Goal: Information Seeking & Learning: Learn about a topic

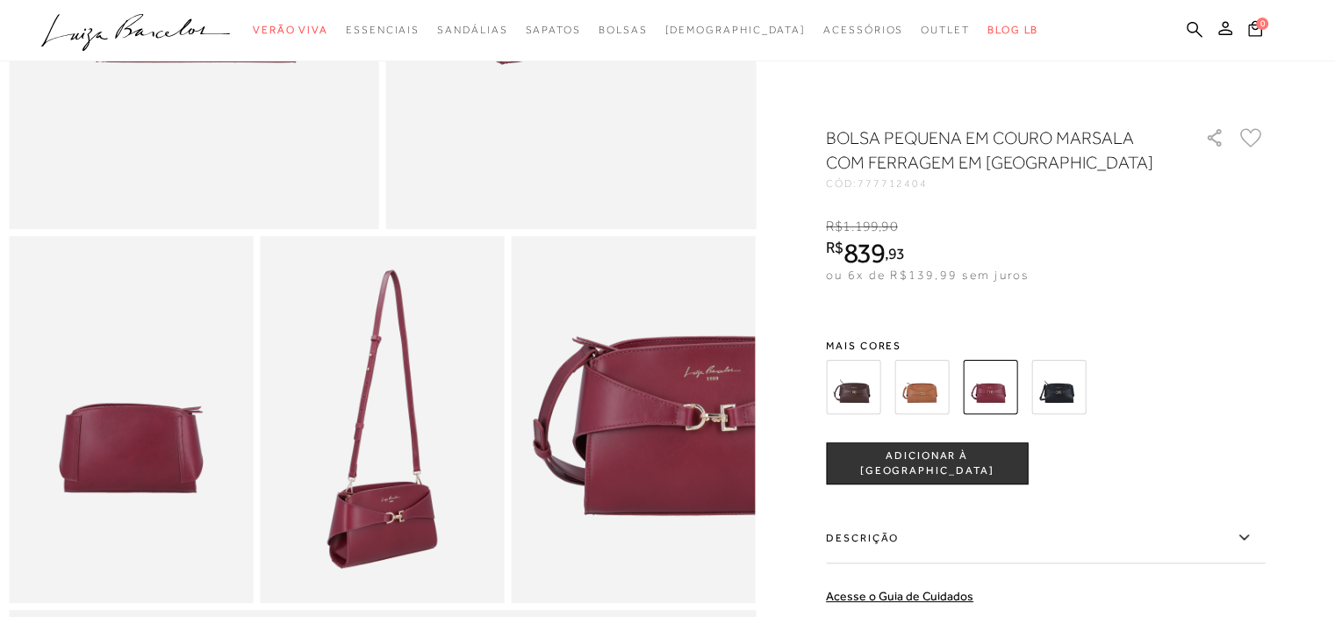
scroll to position [527, 0]
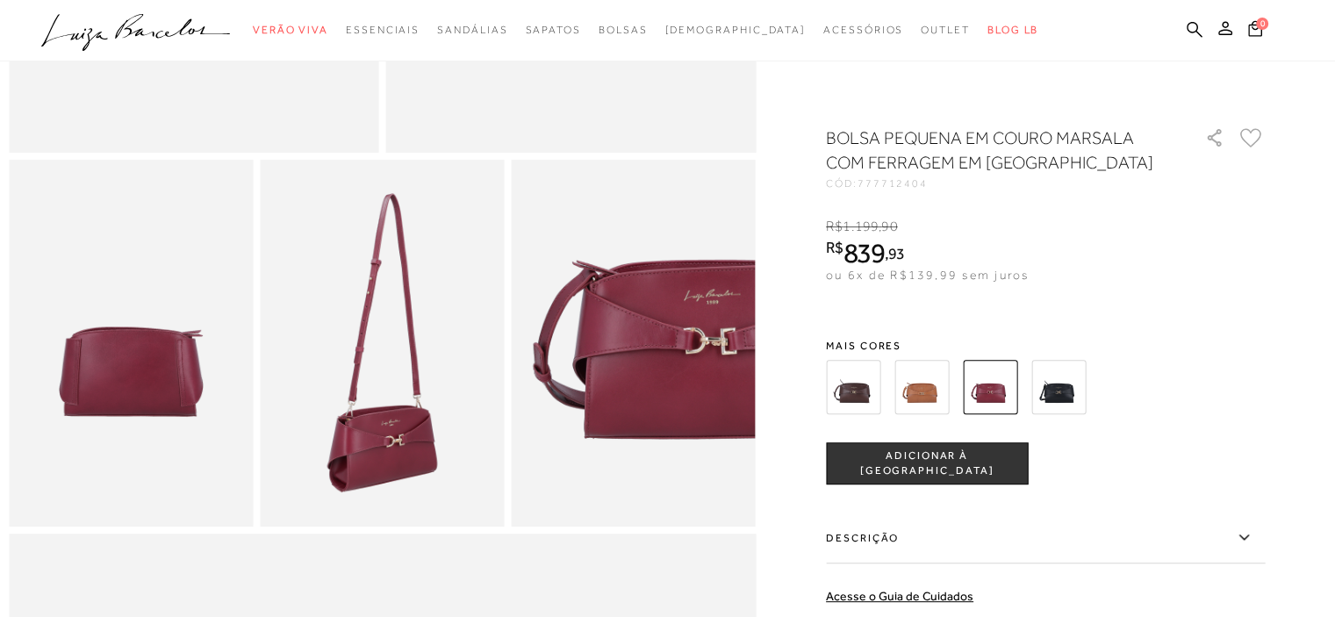
click at [858, 394] on img at bounding box center [853, 387] width 54 height 54
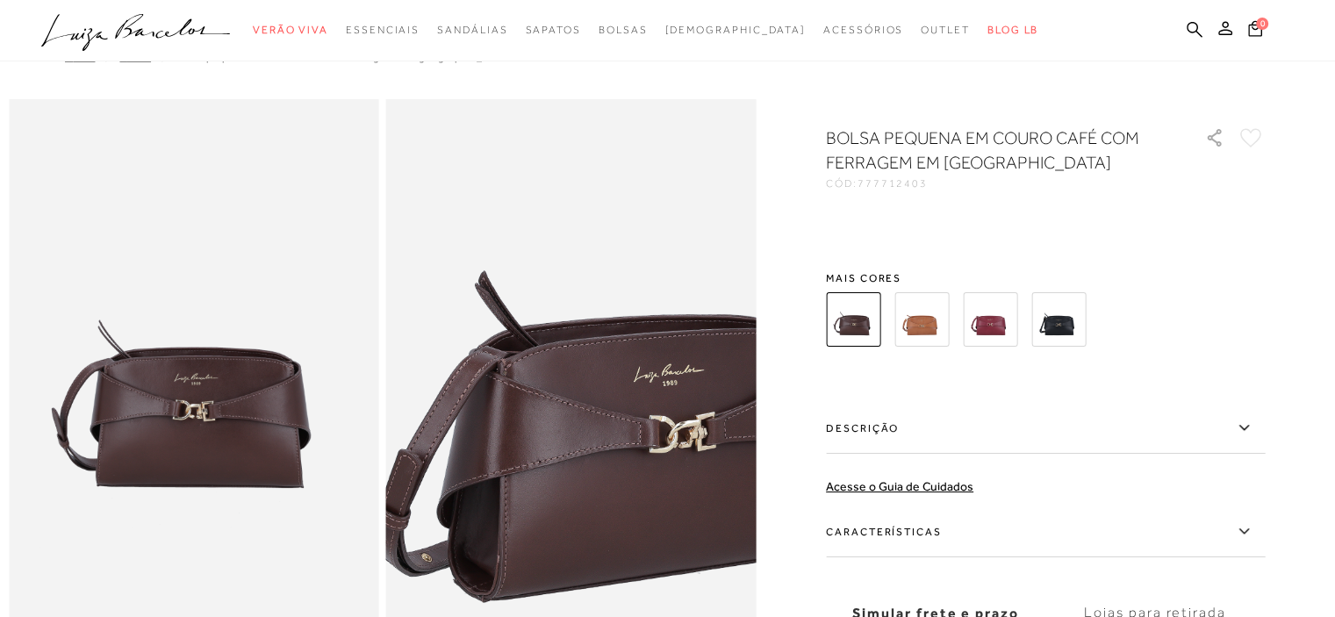
scroll to position [30, 0]
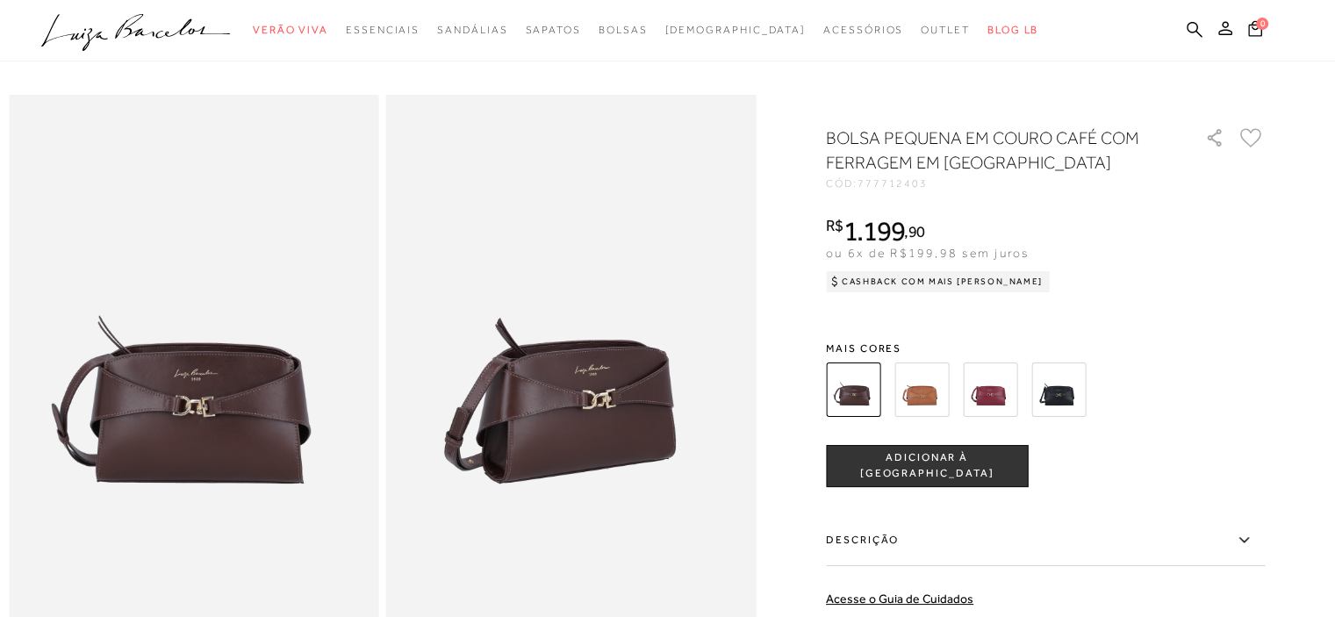
click at [909, 383] on img at bounding box center [921, 389] width 54 height 54
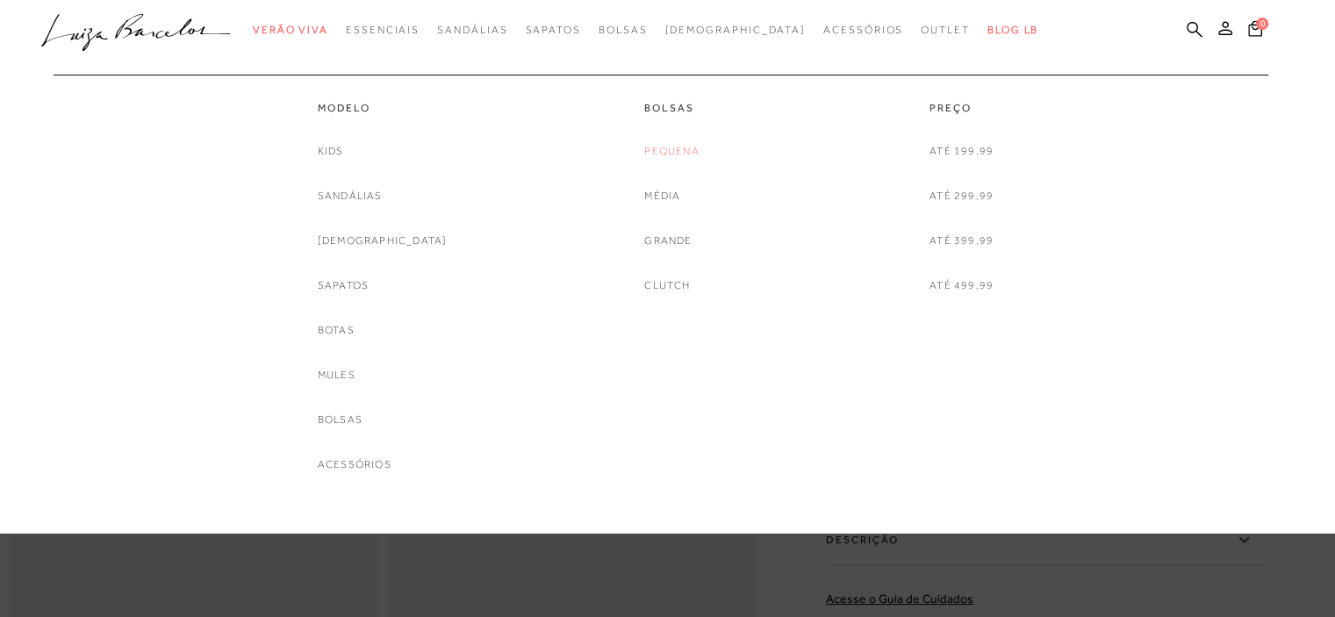
click at [670, 150] on link "Pequena" at bounding box center [671, 151] width 54 height 18
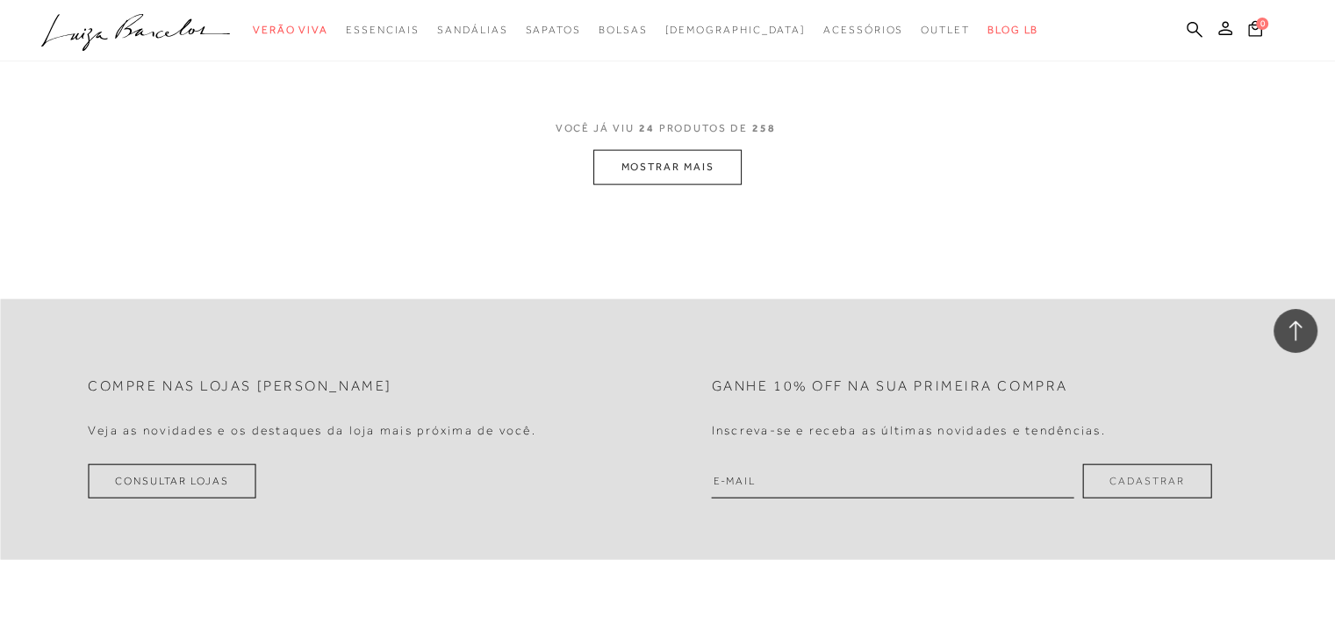
scroll to position [3861, 0]
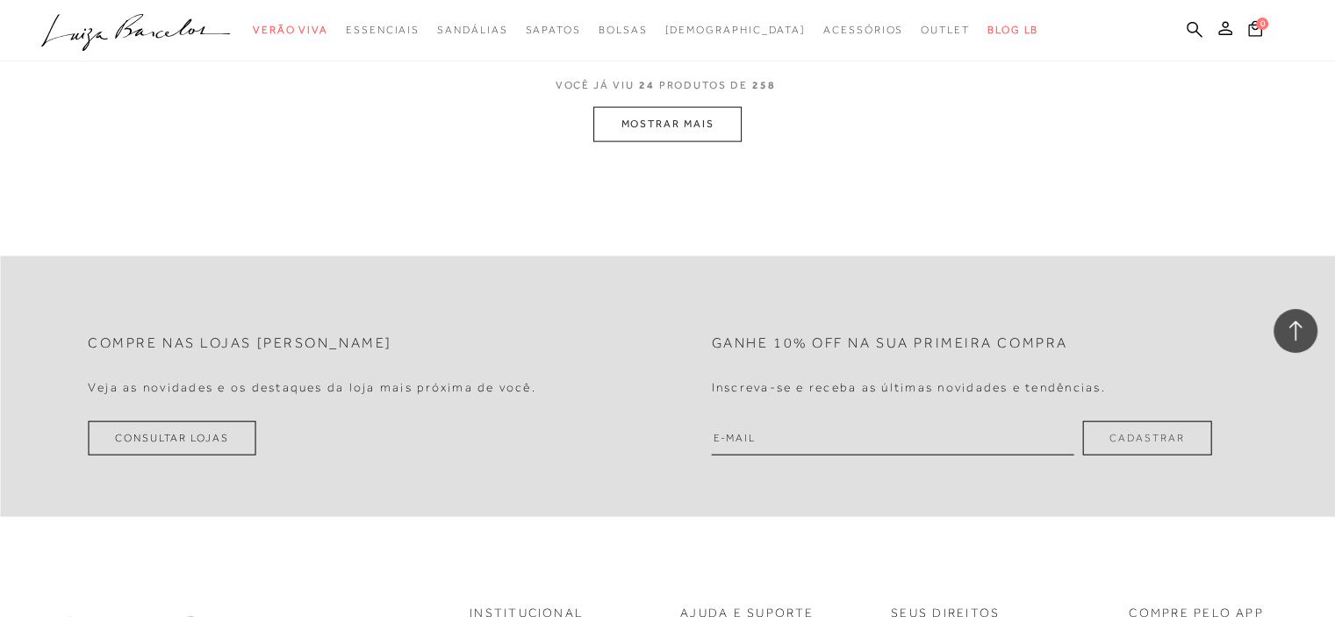
click at [685, 124] on button "MOSTRAR MAIS" at bounding box center [666, 124] width 147 height 34
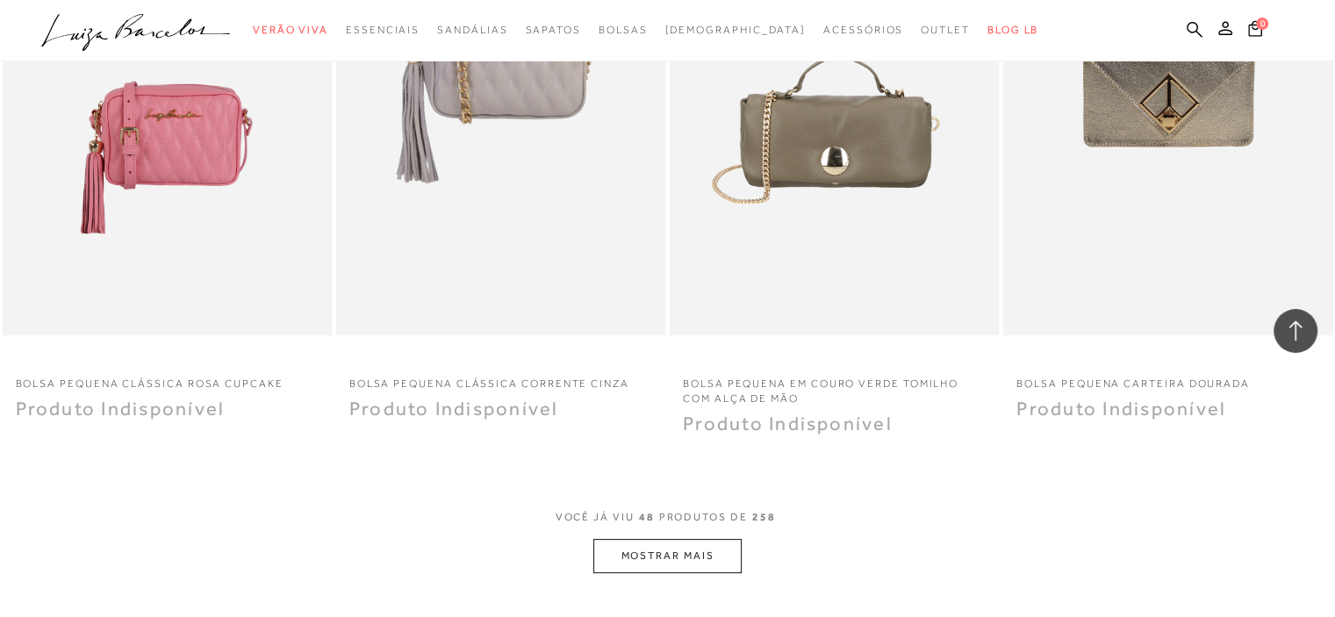
scroll to position [7478, 0]
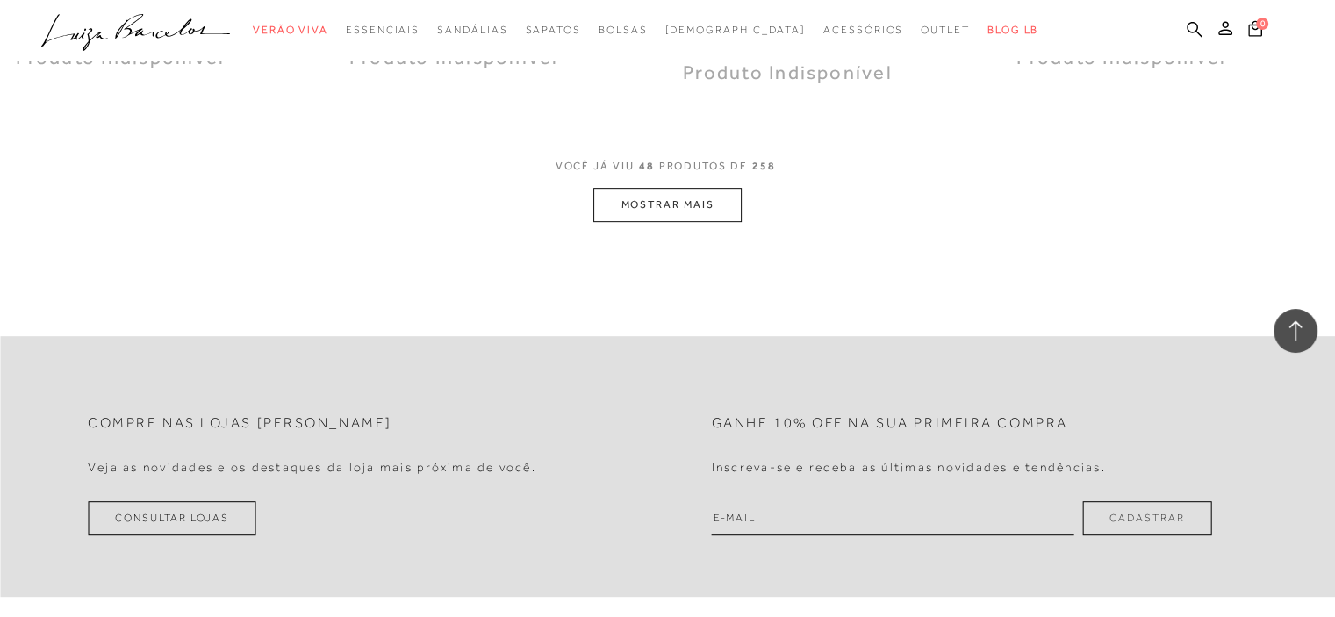
click at [710, 204] on button "MOSTRAR MAIS" at bounding box center [666, 205] width 147 height 34
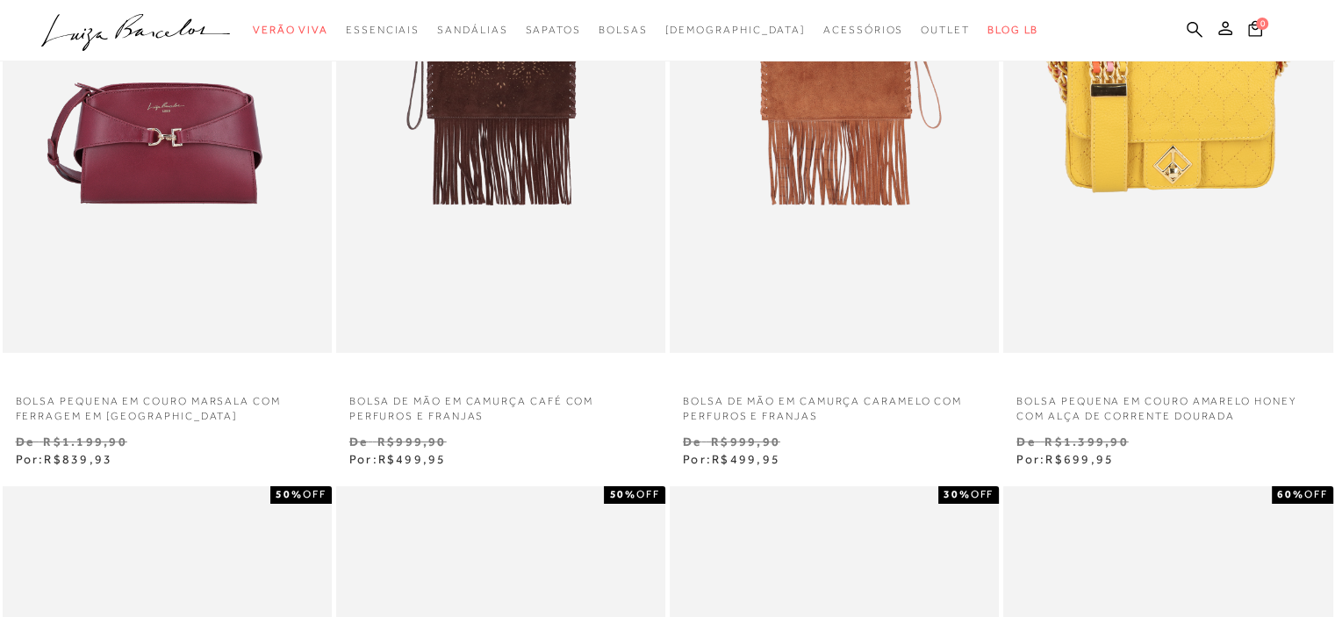
scroll to position [0, 0]
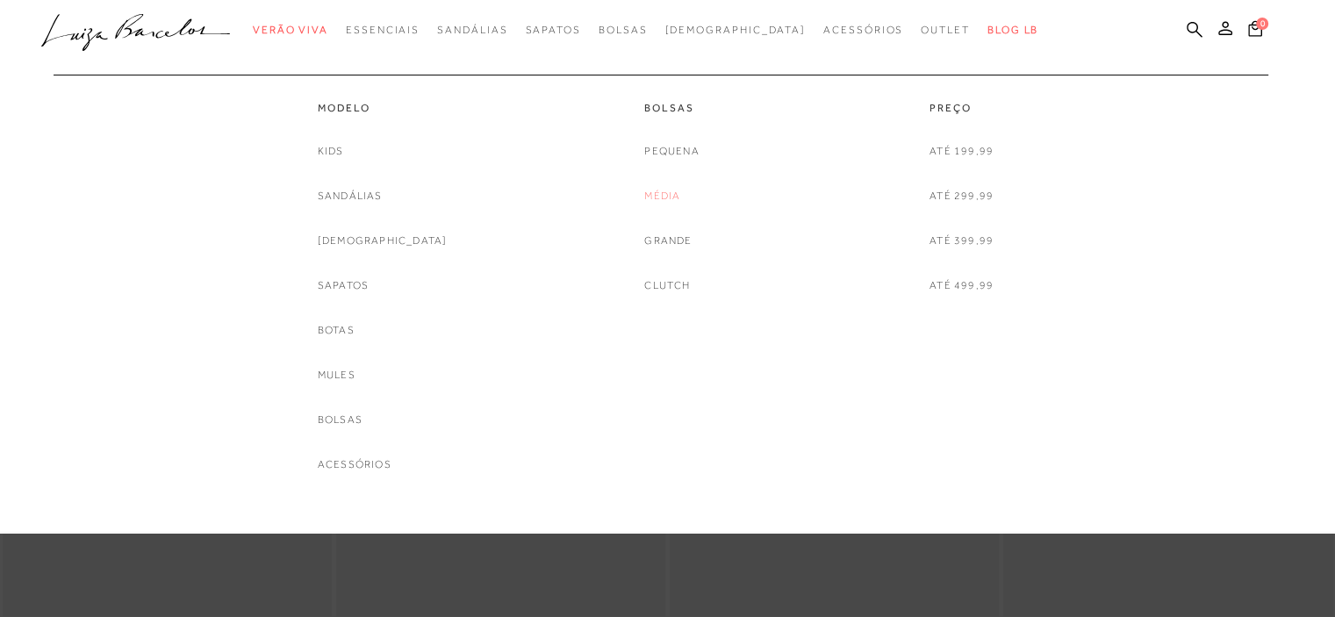
click at [660, 191] on link "Média" at bounding box center [662, 196] width 36 height 18
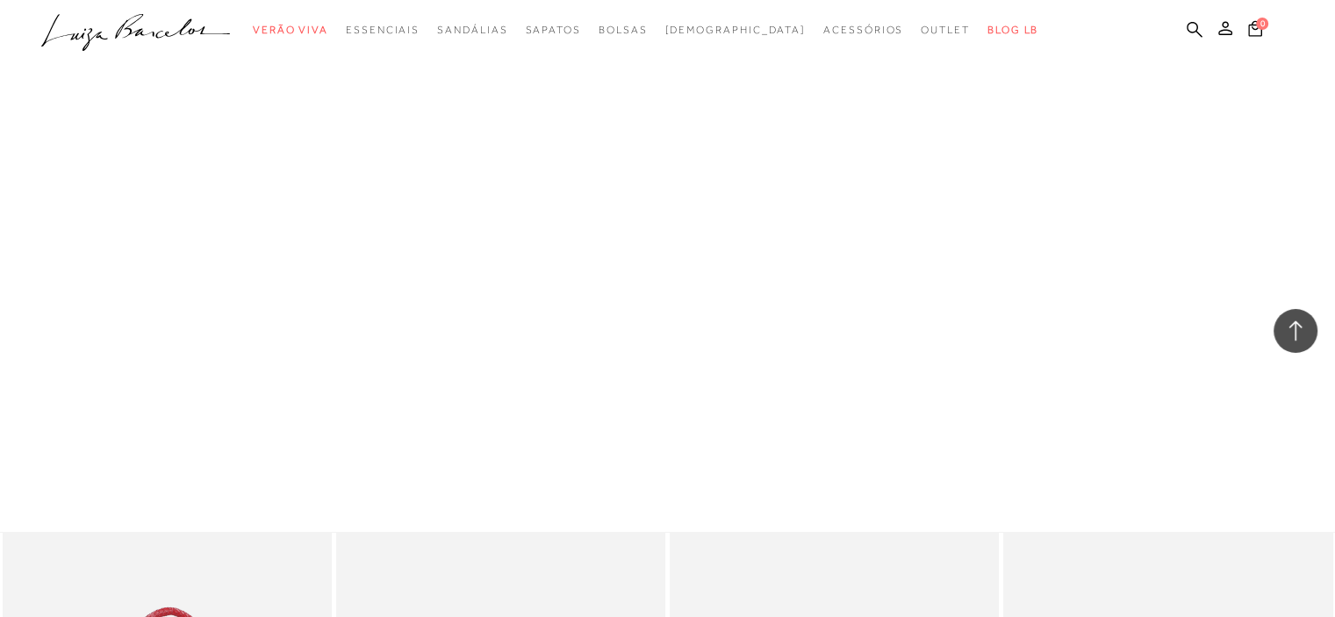
scroll to position [640, 0]
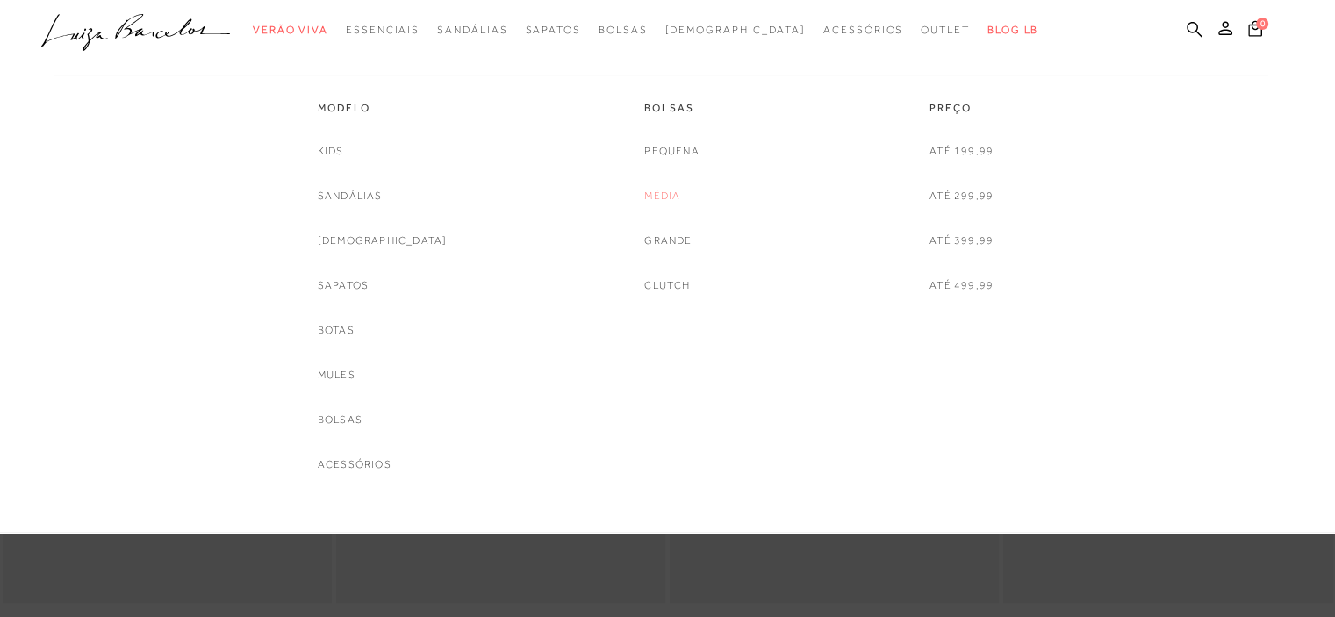
click at [663, 197] on link "Média" at bounding box center [662, 196] width 36 height 18
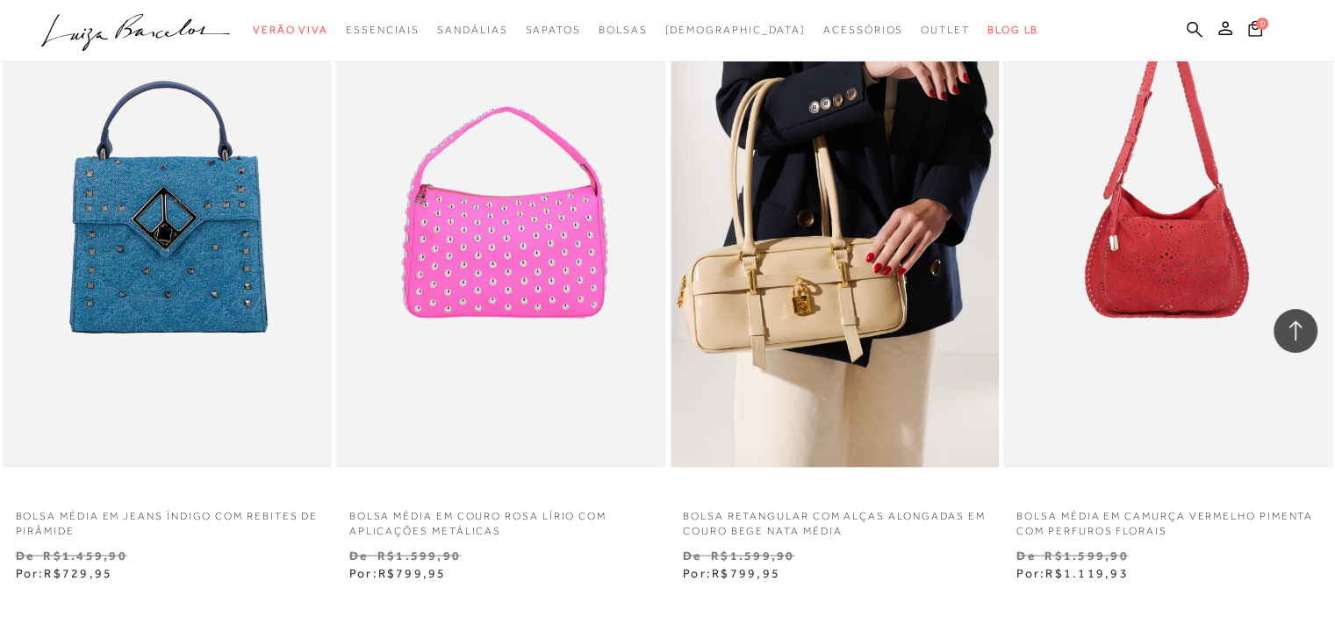
scroll to position [3510, 0]
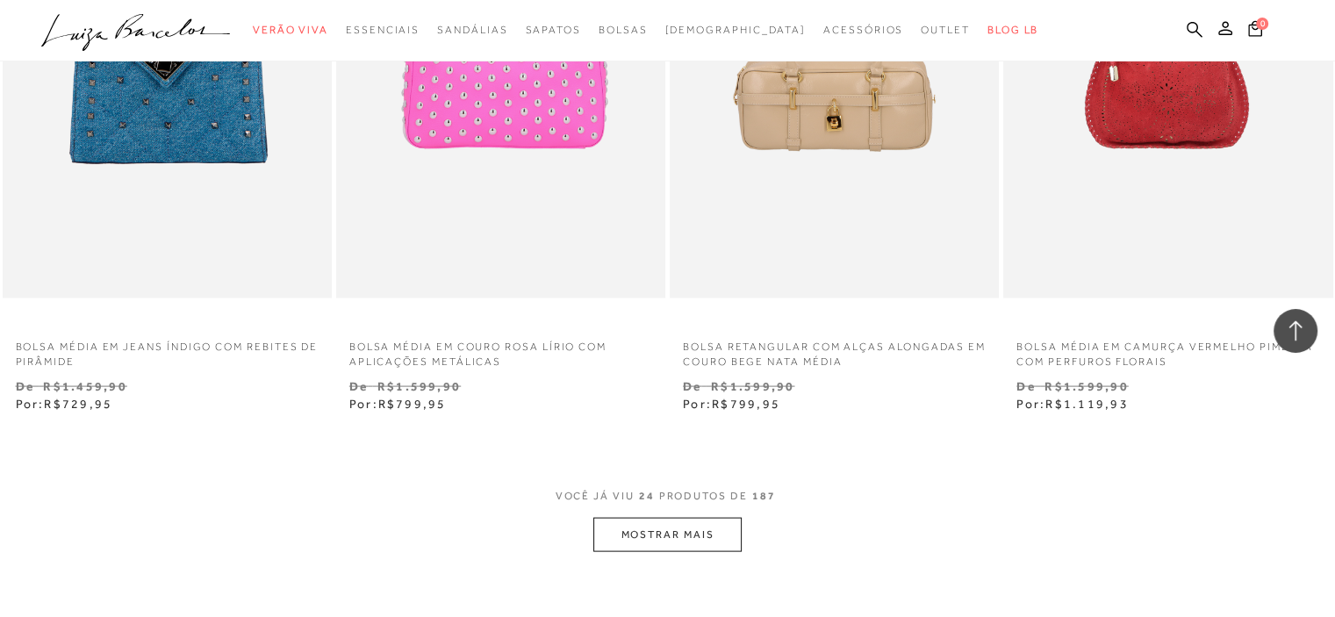
click at [682, 536] on button "MOSTRAR MAIS" at bounding box center [666, 535] width 147 height 34
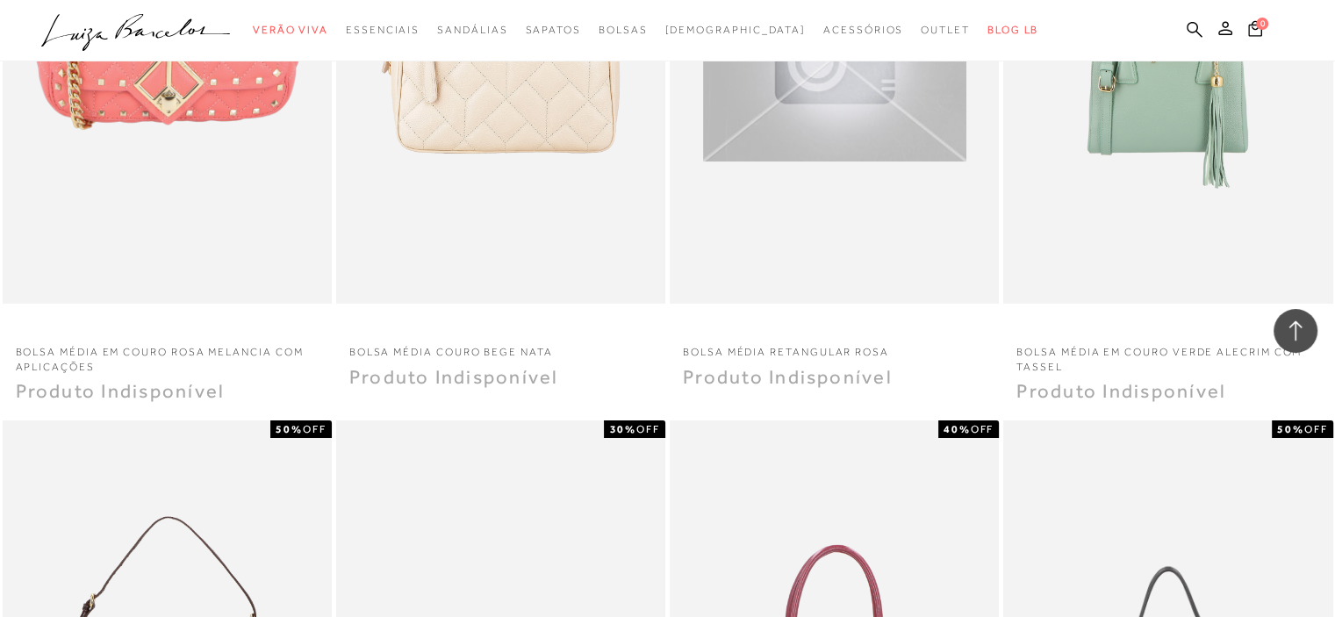
scroll to position [6055, 0]
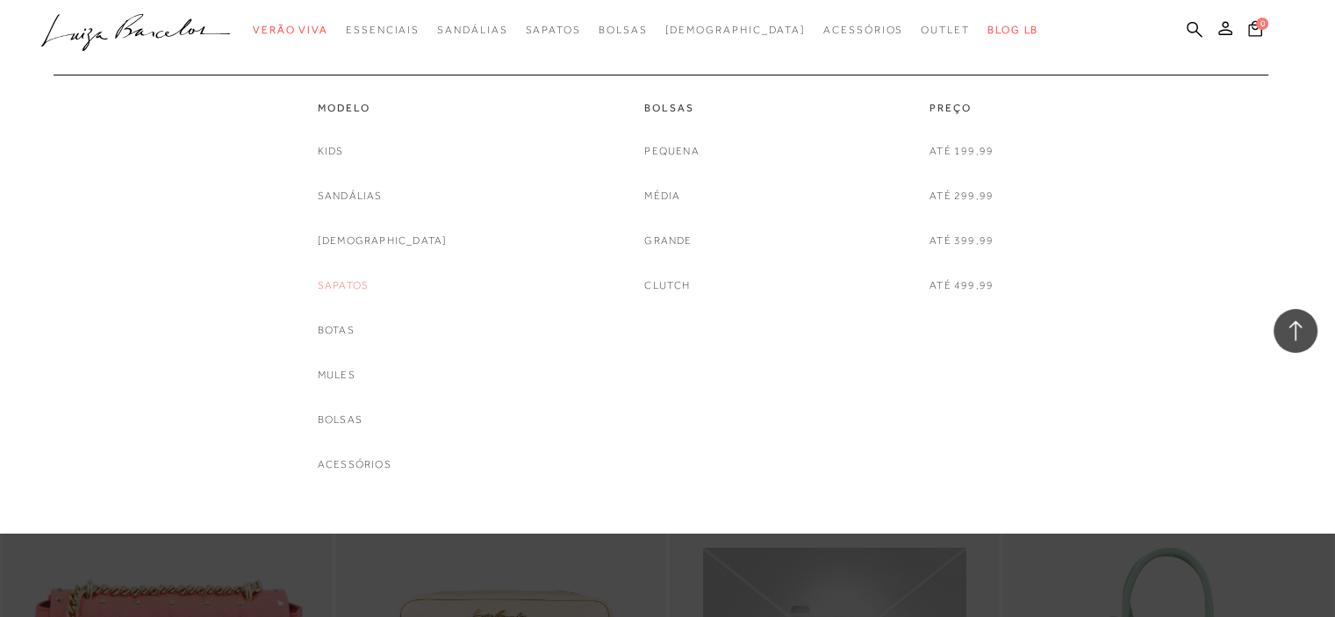
click at [369, 287] on link "Sapatos" at bounding box center [343, 285] width 51 height 18
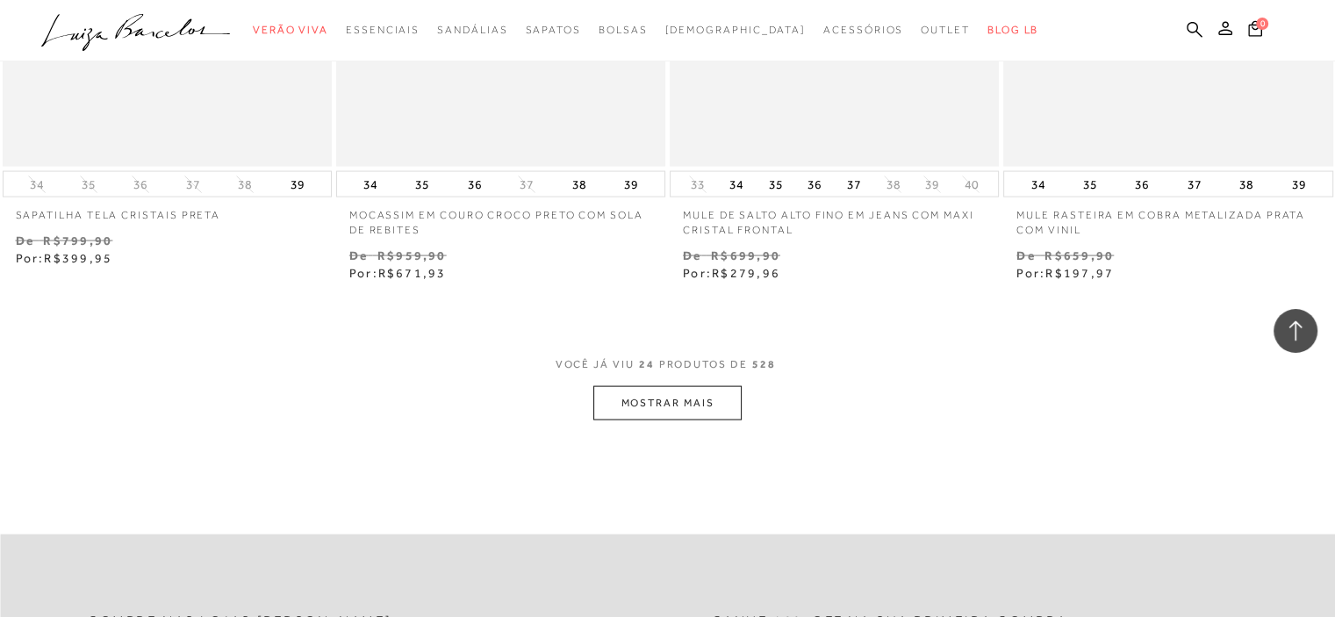
scroll to position [3598, 0]
click at [642, 410] on button "MOSTRAR MAIS" at bounding box center [666, 402] width 147 height 34
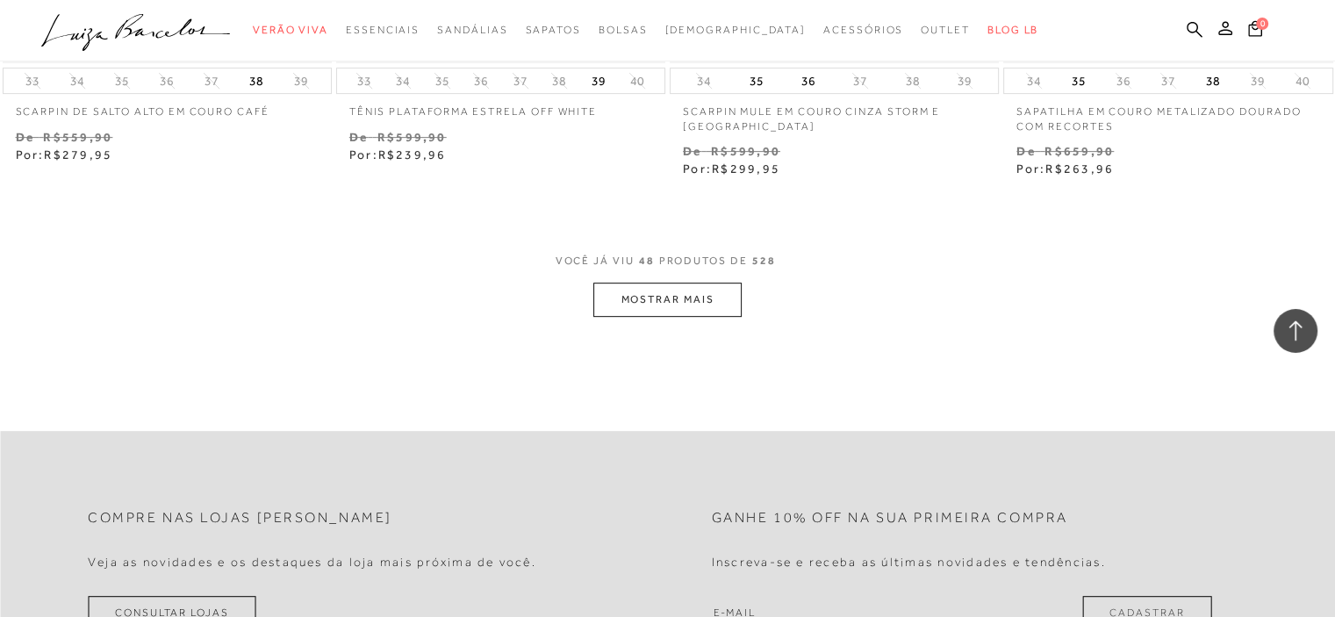
scroll to position [7459, 0]
drag, startPoint x: 689, startPoint y: 321, endPoint x: 688, endPoint y: 305, distance: 15.8
click at [688, 305] on button "MOSTRAR MAIS" at bounding box center [666, 301] width 147 height 34
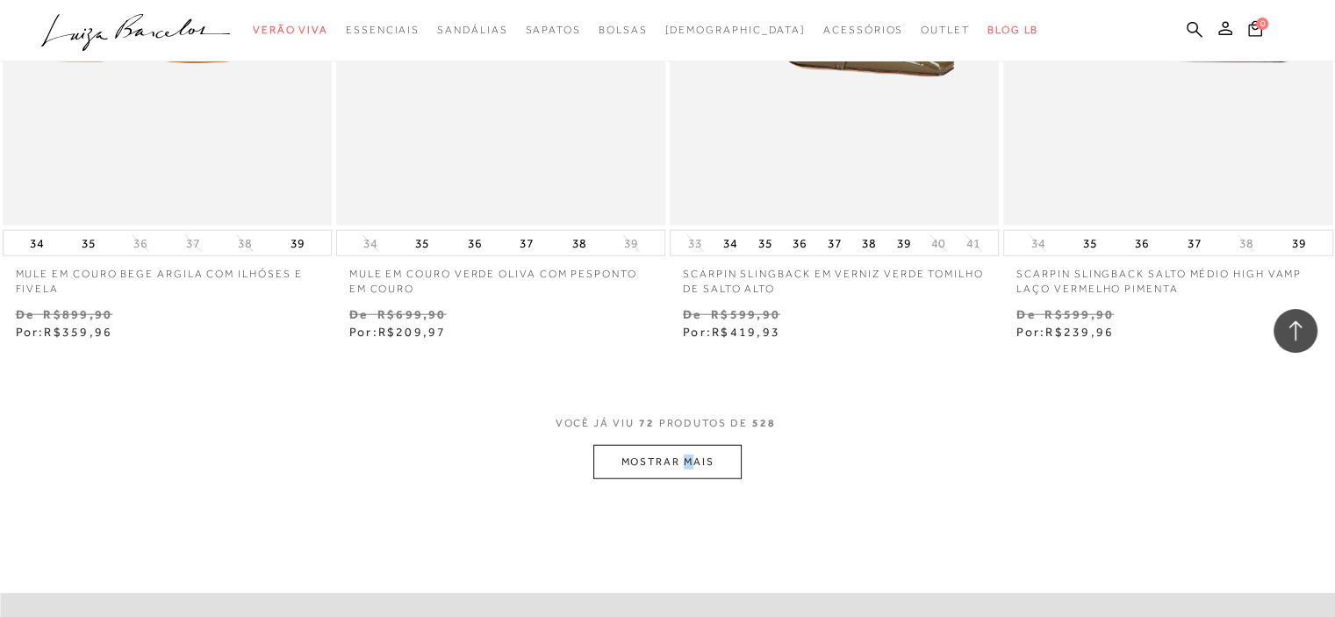
scroll to position [11233, 0]
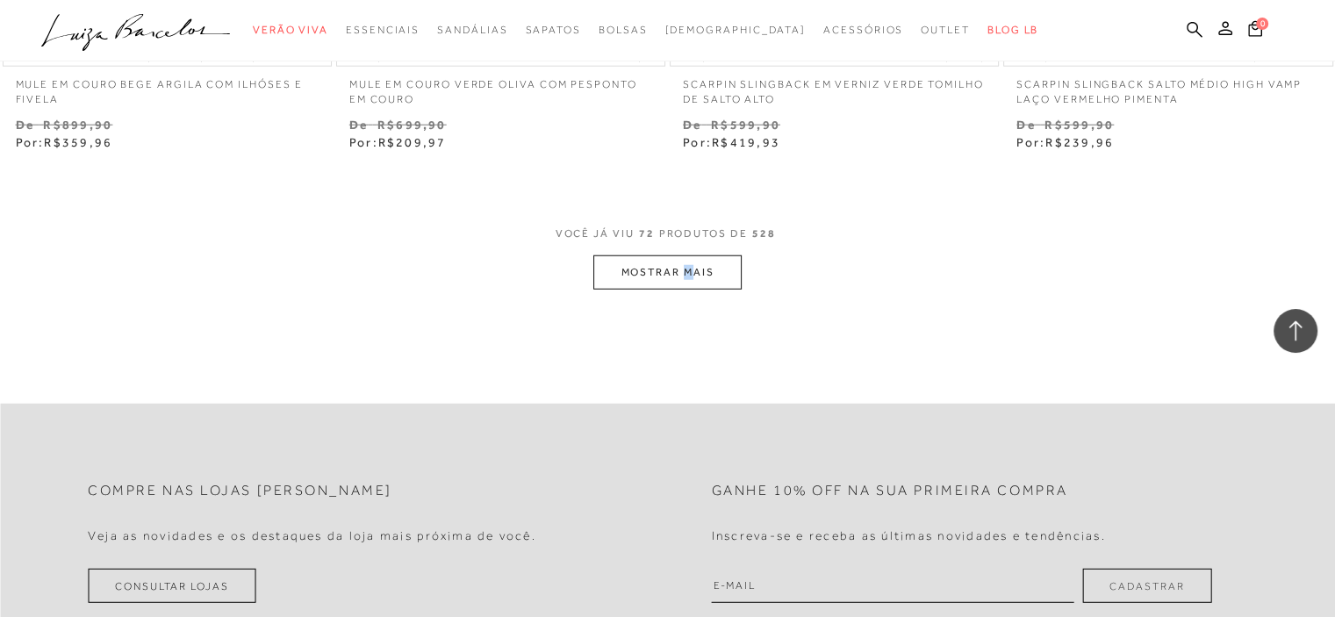
click at [622, 268] on button "MOSTRAR MAIS" at bounding box center [666, 272] width 147 height 34
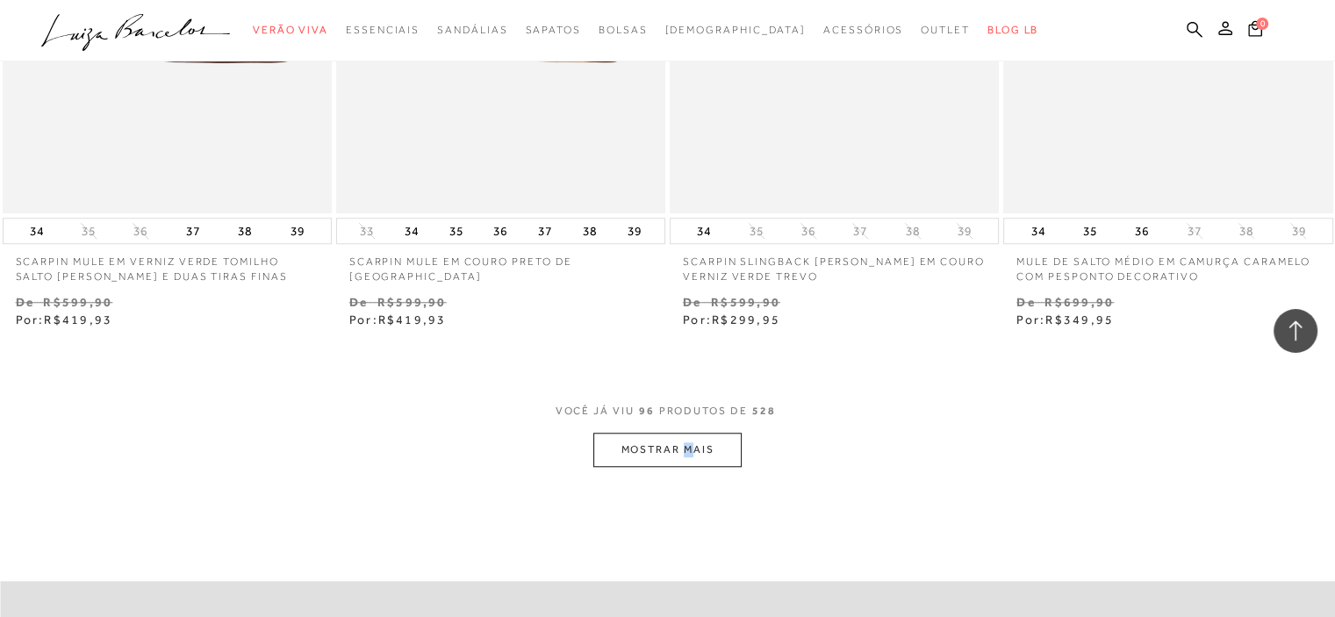
scroll to position [14918, 0]
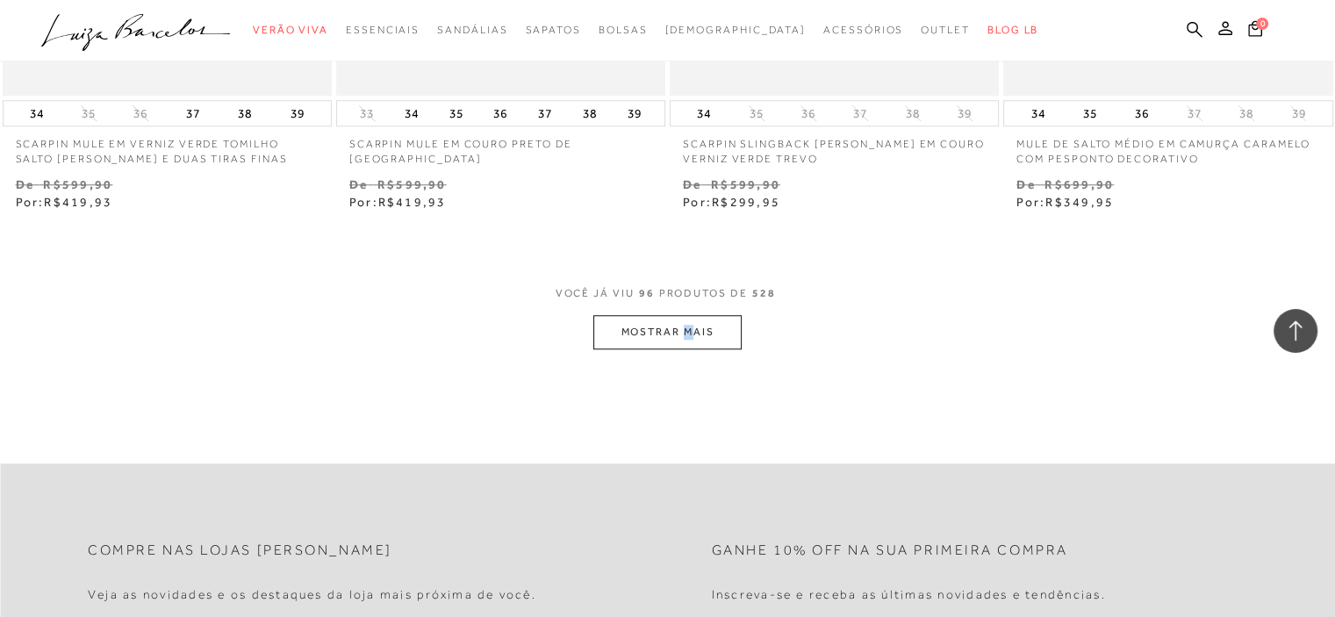
click at [699, 343] on button "MOSTRAR MAIS" at bounding box center [666, 332] width 147 height 34
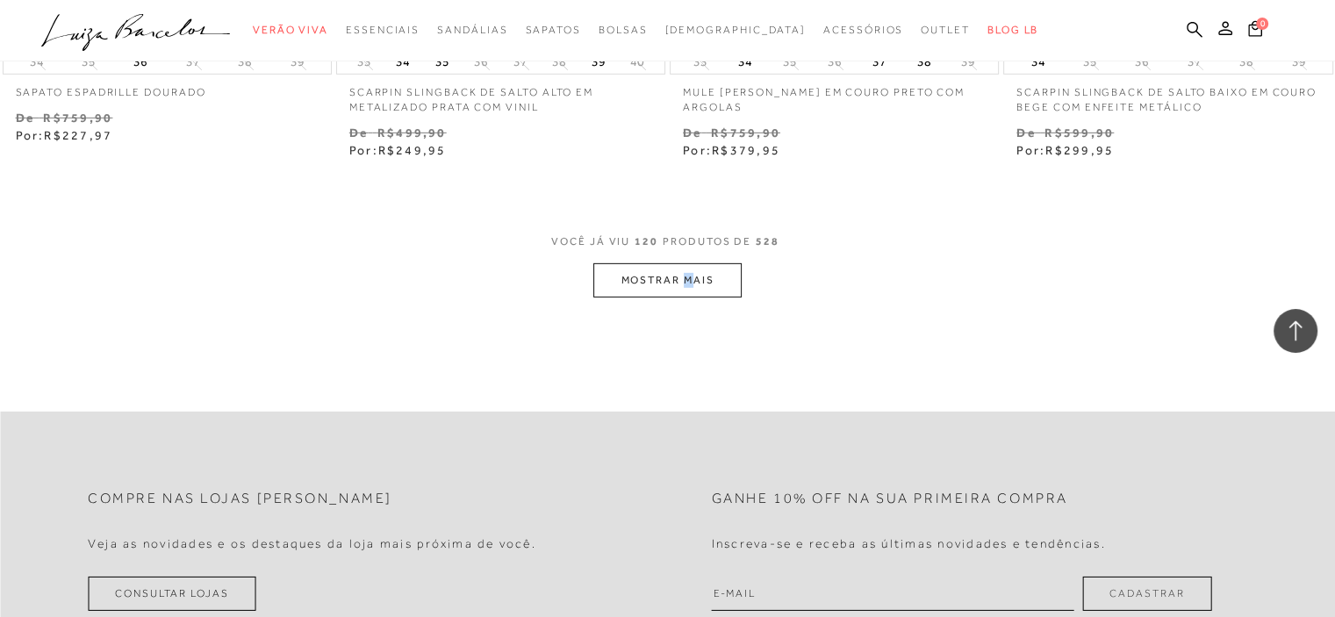
scroll to position [18993, 0]
